Goal: Transaction & Acquisition: Purchase product/service

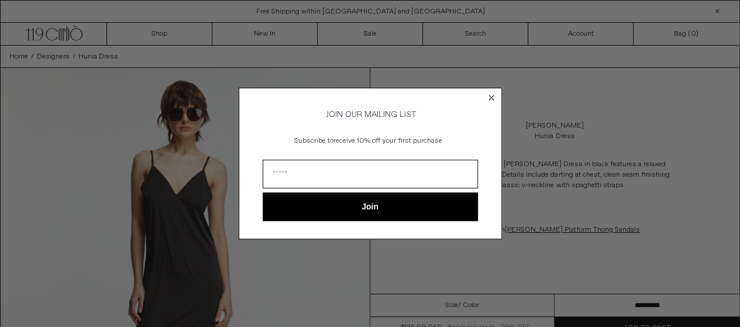
click at [488, 101] on icon "Close dialog" at bounding box center [492, 98] width 12 height 12
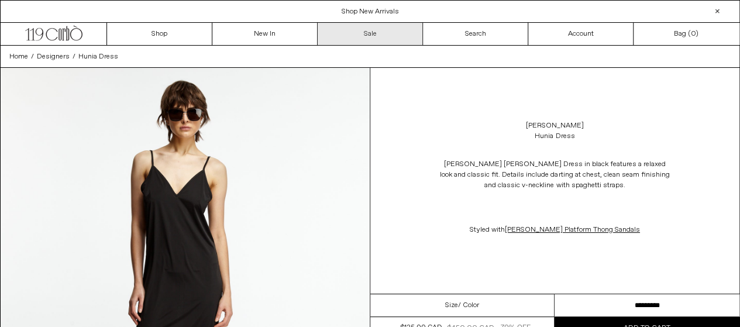
click at [369, 38] on link "Sale" at bounding box center [370, 34] width 105 height 22
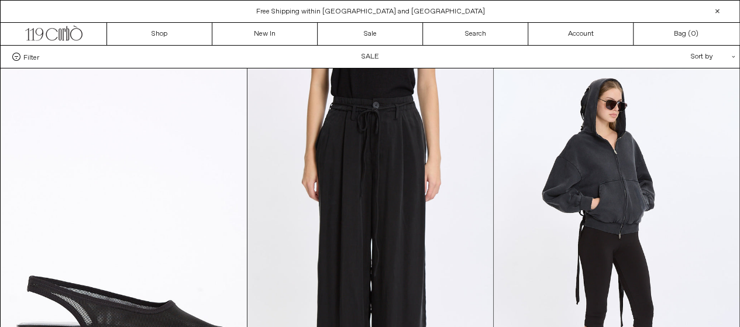
click at [680, 52] on div "Sort by .cls-1{fill:#231f20}" at bounding box center [674, 57] width 105 height 22
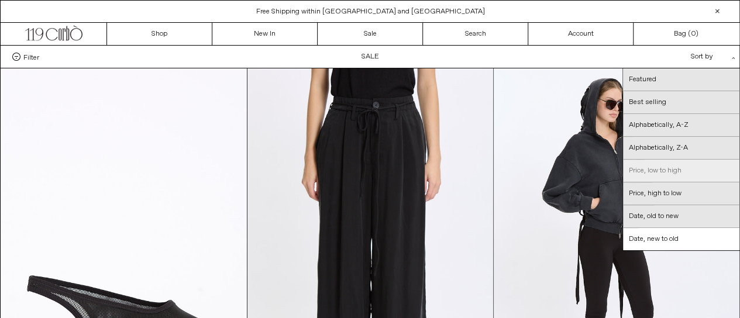
click at [653, 173] on link "Price, low to high" at bounding box center [681, 171] width 116 height 23
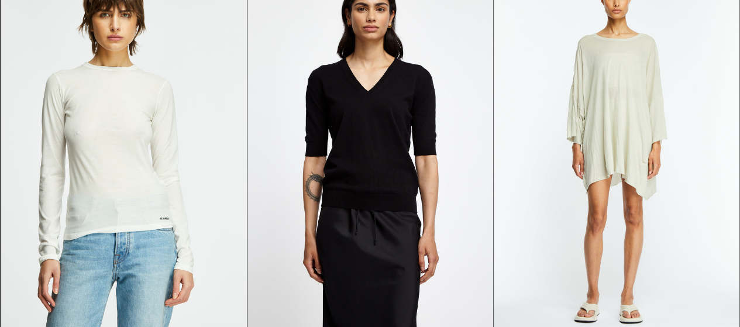
scroll to position [4160, 0]
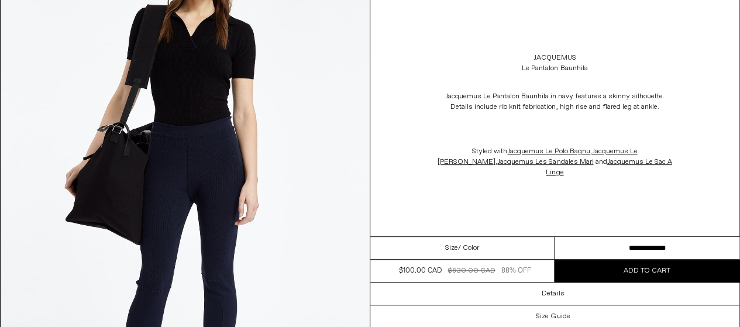
scroll to position [174, 0]
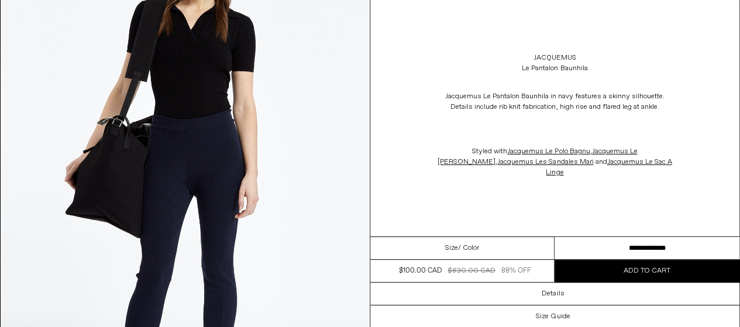
click at [608, 237] on select "**********" at bounding box center [647, 248] width 185 height 23
select select "**********"
click at [555, 237] on select "**********" at bounding box center [647, 248] width 185 height 23
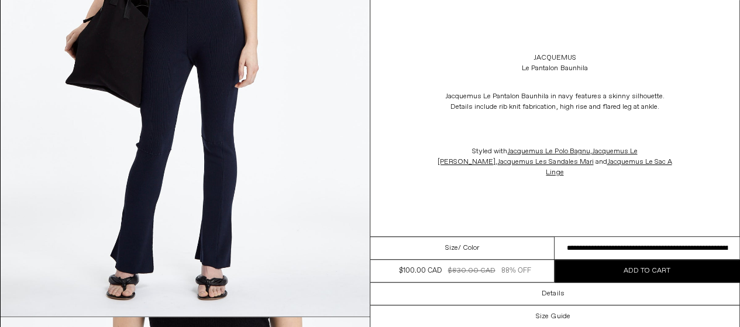
scroll to position [305, 0]
click at [549, 121] on p at bounding box center [555, 129] width 234 height 22
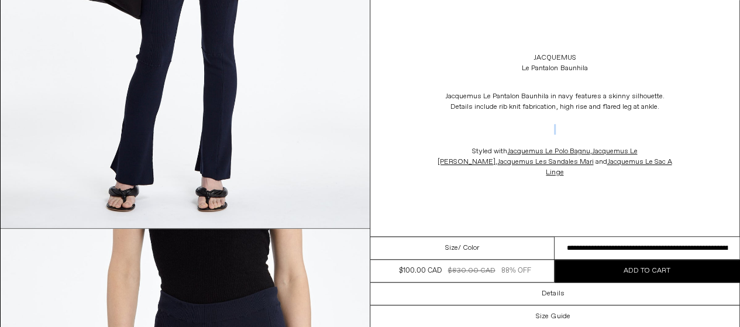
scroll to position [403, 0]
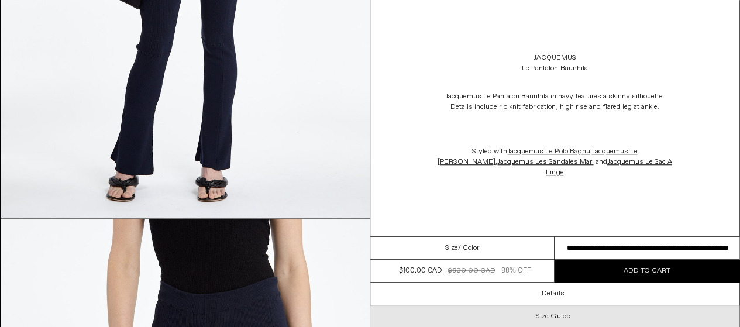
click at [555, 312] on h3 "Size Guide" at bounding box center [553, 316] width 34 height 8
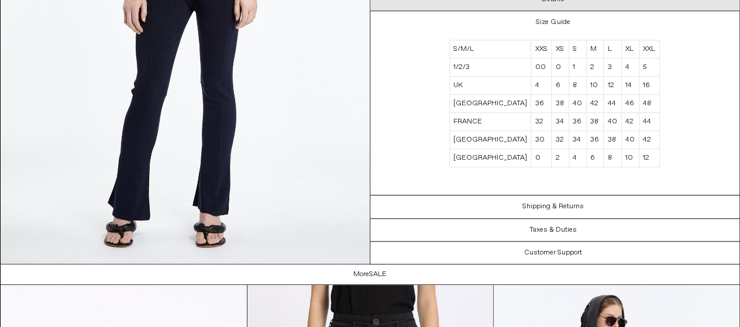
scroll to position [2574, 0]
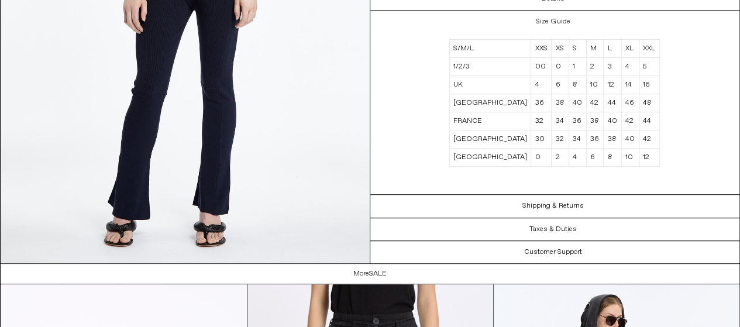
click at [587, 122] on td "38" at bounding box center [595, 121] width 17 height 18
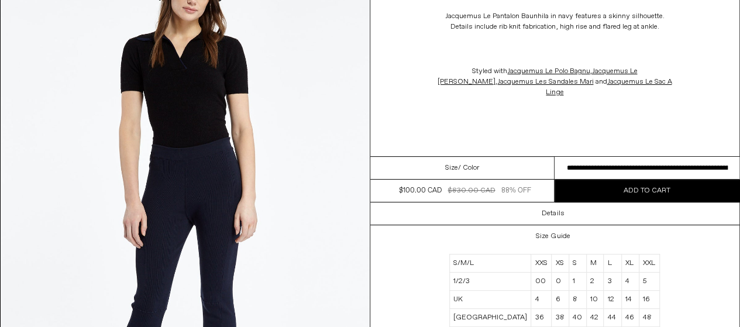
scroll to position [2380, 0]
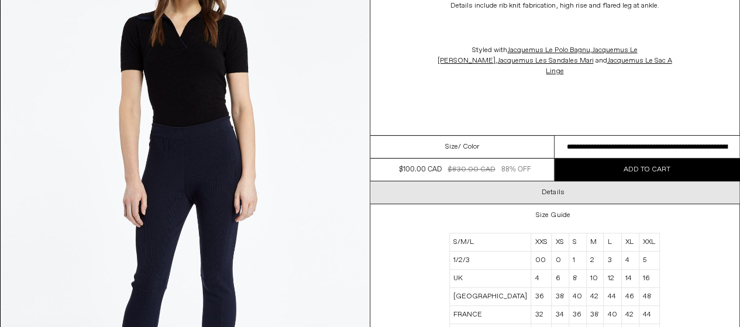
click at [579, 199] on div "Details" at bounding box center [555, 192] width 370 height 22
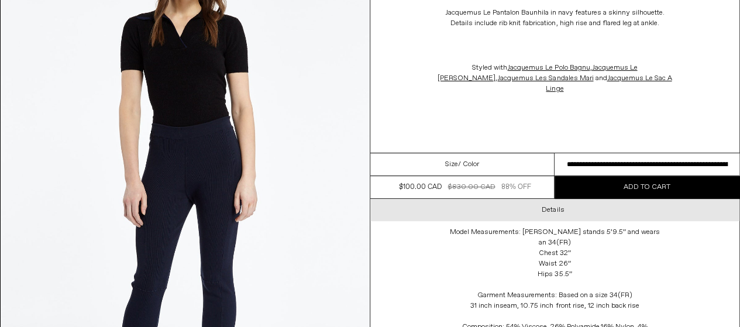
scroll to position [2455, 0]
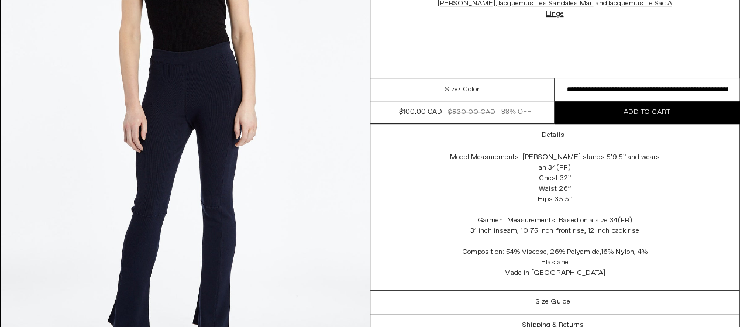
click at [583, 175] on div "Model Measurements: Rebecca stands 5’9.5” and wears an 34(FR) Chest 32” Waist 2…" at bounding box center [555, 218] width 234 height 144
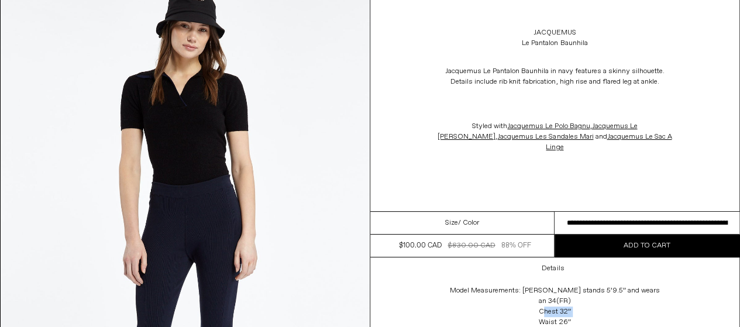
scroll to position [2337, 0]
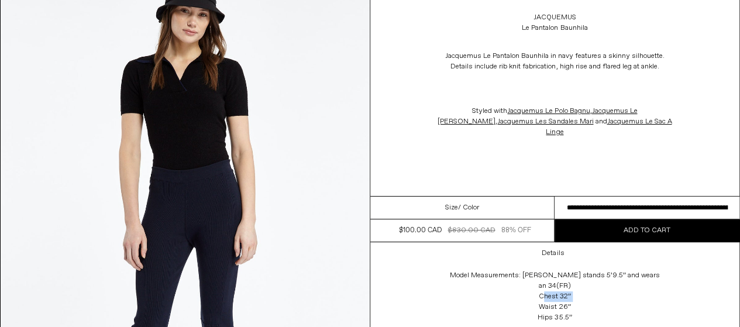
click at [594, 219] on select "**********" at bounding box center [647, 208] width 185 height 23
click at [597, 143] on p "Styled with Jacquemus Le Polo Bagnu , Jacquemus Le Bob Gadjo , Jacquemus Les Sa…" at bounding box center [555, 121] width 234 height 43
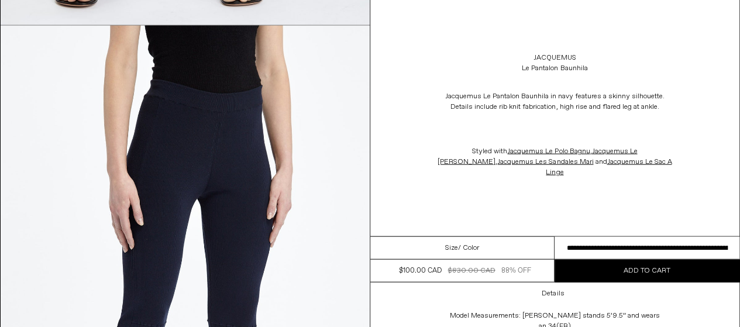
scroll to position [1164, 0]
